Goal: Information Seeking & Learning: Check status

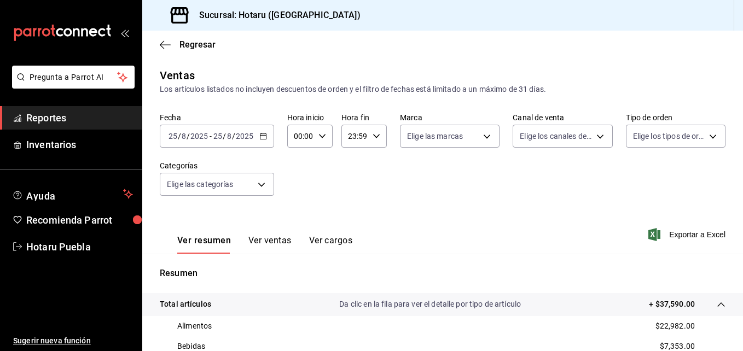
scroll to position [164, 0]
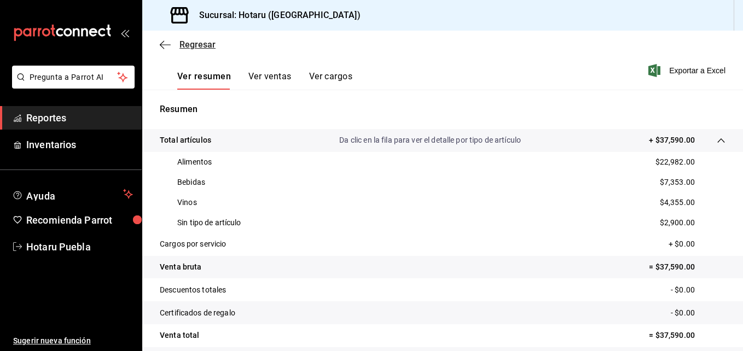
click at [180, 44] on span "Regresar" at bounding box center [197, 44] width 36 height 10
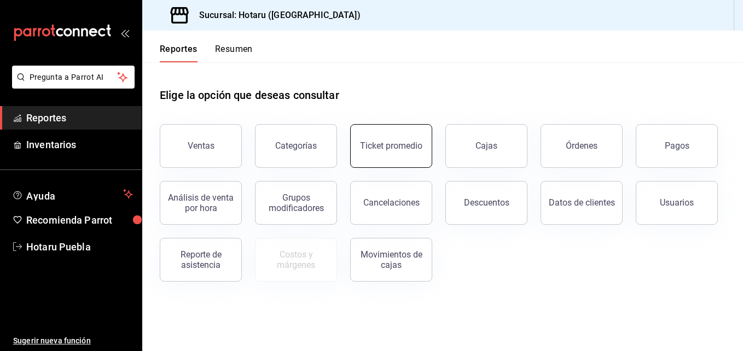
click at [365, 146] on div "Ticket promedio" at bounding box center [391, 146] width 62 height 10
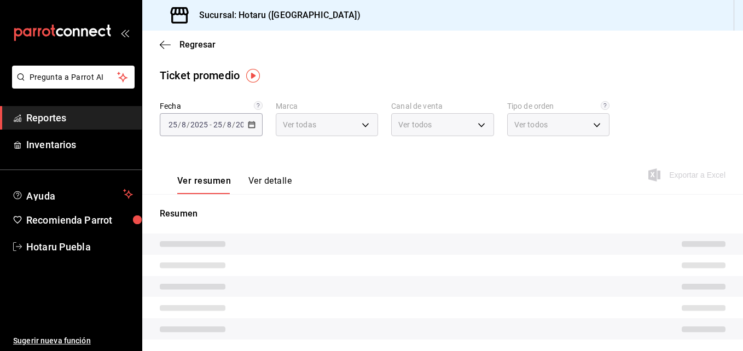
type input "28f2b94b-43d9-4456-ab58-be91b69769b2,f751b40b-1592-4fe9-b0c9-b3cde2f2f566"
type input "PARROT,UBER_EATS,RAPPI,DIDI_FOOD,ONLINE"
type input "fab97e86-f173-400a-9fb3-ec3d756d97d2,cce75506-828c-4b0a-8d3b-bb17af45970c,EXTER…"
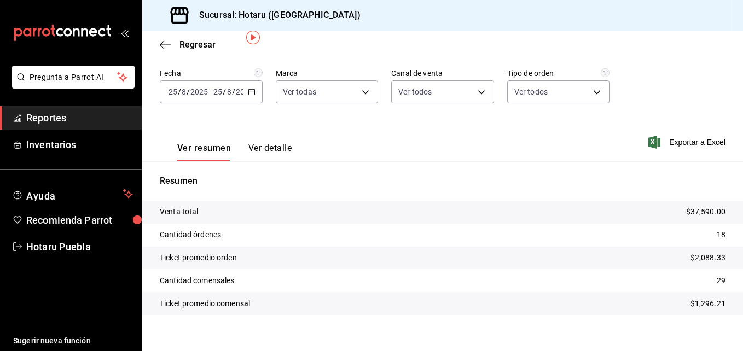
scroll to position [45, 0]
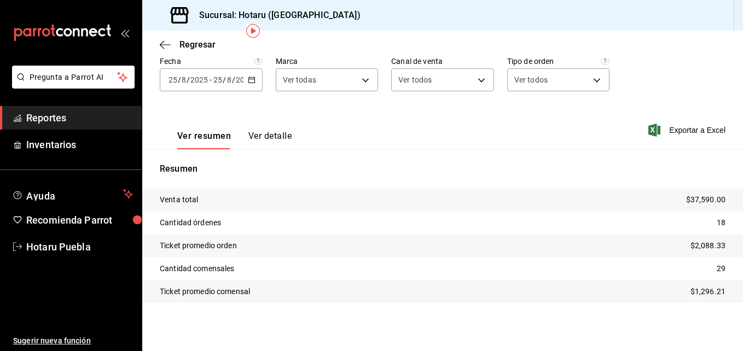
click at [199, 74] on div "[DATE] [DATE] - [DATE] [DATE]" at bounding box center [211, 79] width 103 height 23
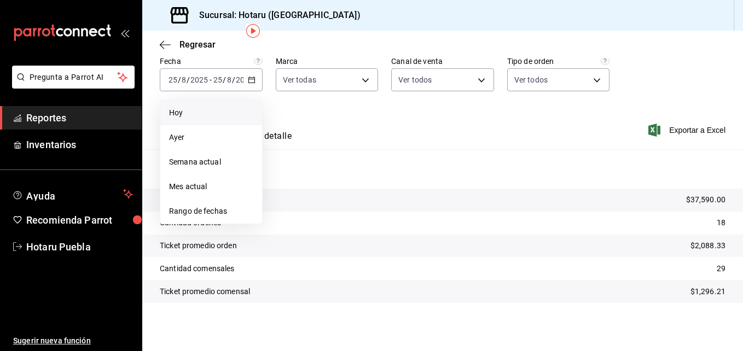
click at [204, 114] on span "Hoy" at bounding box center [211, 112] width 84 height 11
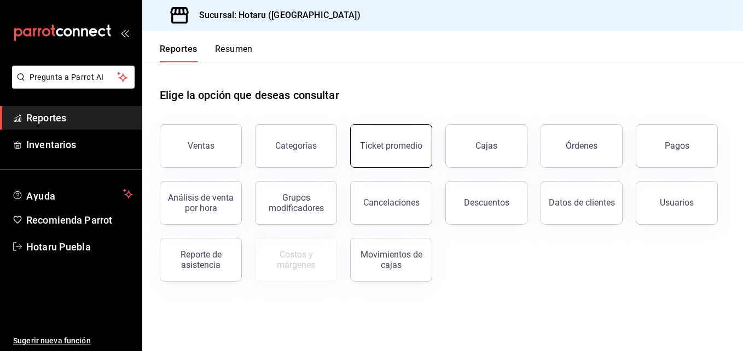
click at [387, 134] on button "Ticket promedio" at bounding box center [391, 146] width 82 height 44
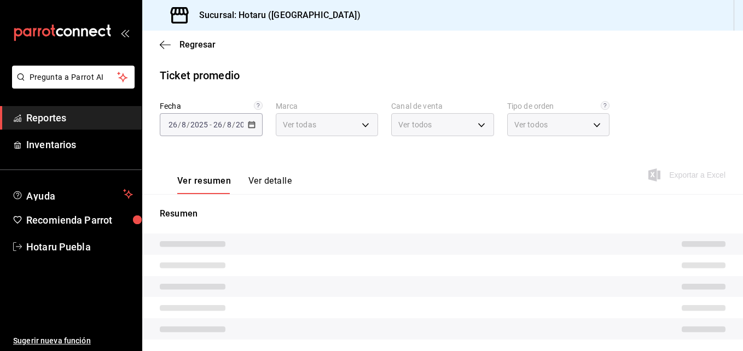
type input "28f2b94b-43d9-4456-ab58-be91b69769b2,f751b40b-1592-4fe9-b0c9-b3cde2f2f566"
type input "PARROT,UBER_EATS,RAPPI,DIDI_FOOD,ONLINE"
type input "fab97e86-f173-400a-9fb3-ec3d756d97d2,cce75506-828c-4b0a-8d3b-bb17af45970c,EXTER…"
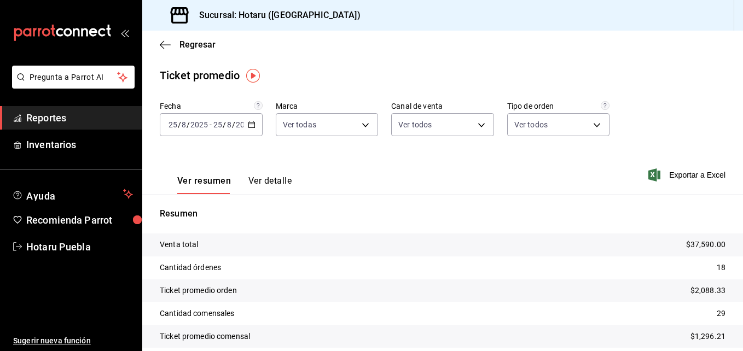
click at [177, 124] on input "25" at bounding box center [173, 124] width 10 height 9
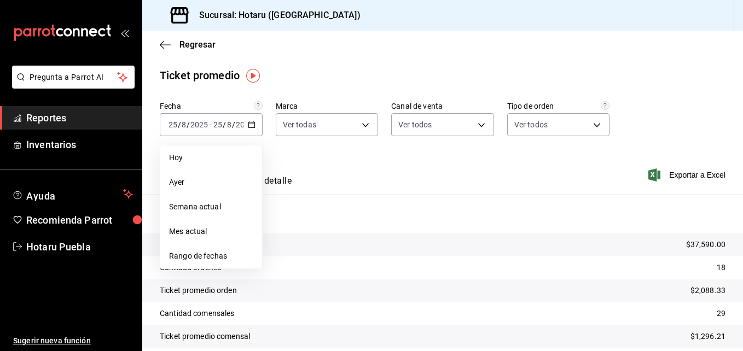
click at [193, 156] on span "Hoy" at bounding box center [211, 157] width 84 height 11
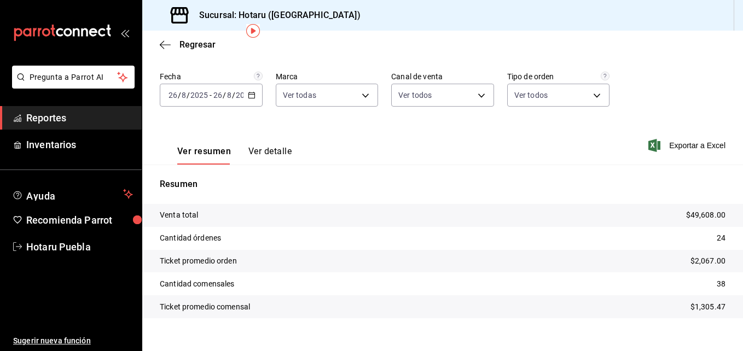
scroll to position [45, 0]
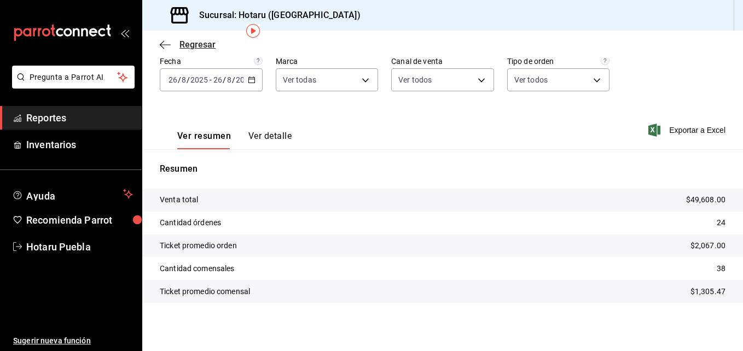
click at [163, 48] on icon "button" at bounding box center [165, 45] width 11 height 10
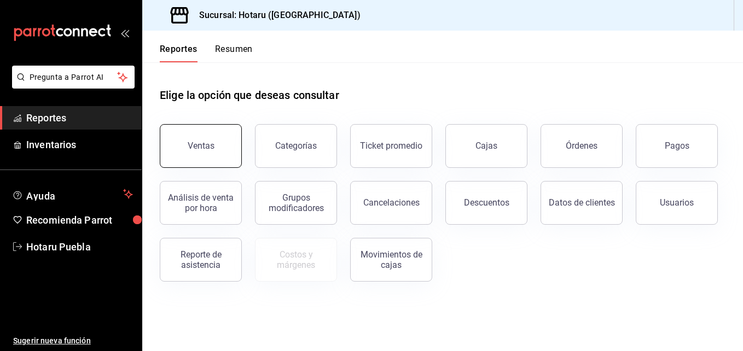
click at [228, 160] on button "Ventas" at bounding box center [201, 146] width 82 height 44
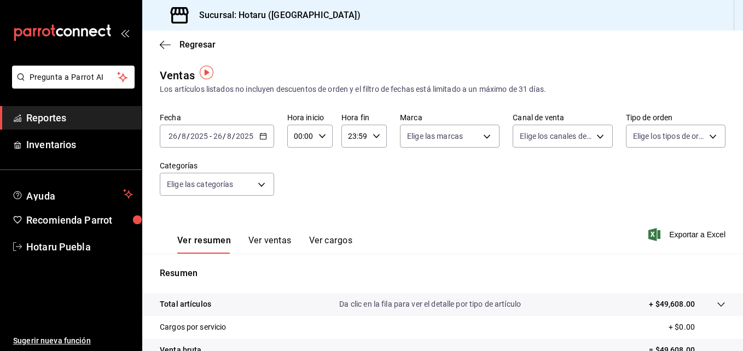
scroll to position [55, 0]
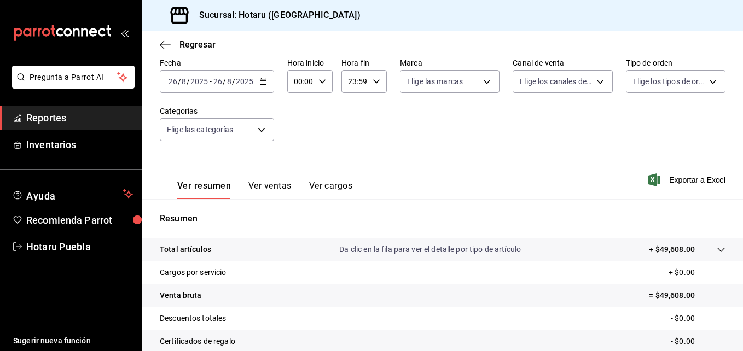
click at [716, 247] on icon at bounding box center [720, 250] width 9 height 9
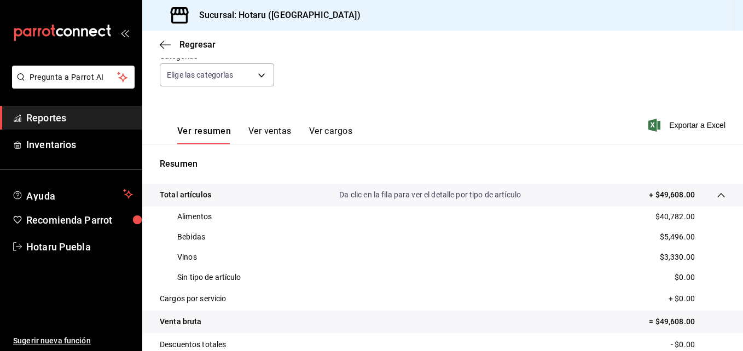
scroll to position [164, 0]
